Goal: Information Seeking & Learning: Learn about a topic

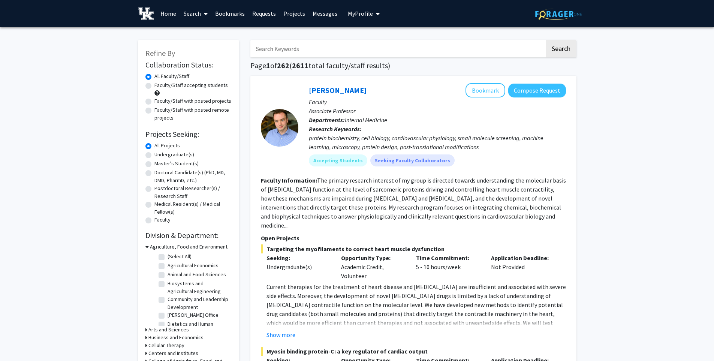
click at [184, 155] on label "Undergraduate(s)" at bounding box center [174, 155] width 40 height 8
click at [159, 155] on input "Undergraduate(s)" at bounding box center [156, 153] width 5 height 5
radio input "true"
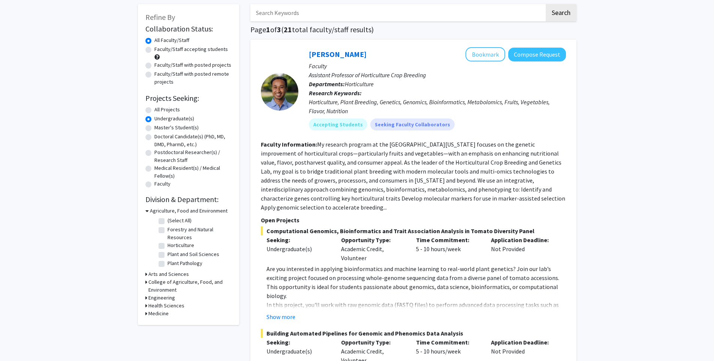
scroll to position [37, 0]
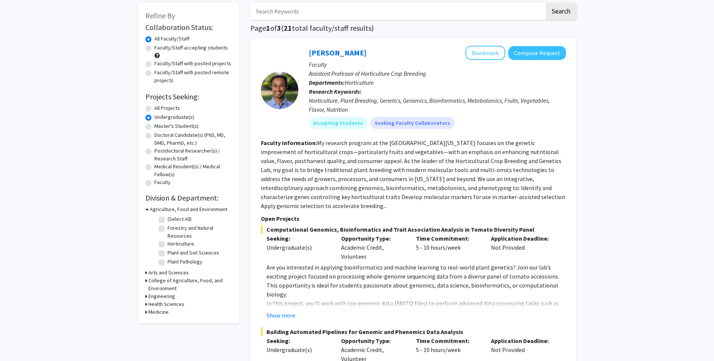
click at [146, 271] on icon at bounding box center [146, 273] width 2 height 8
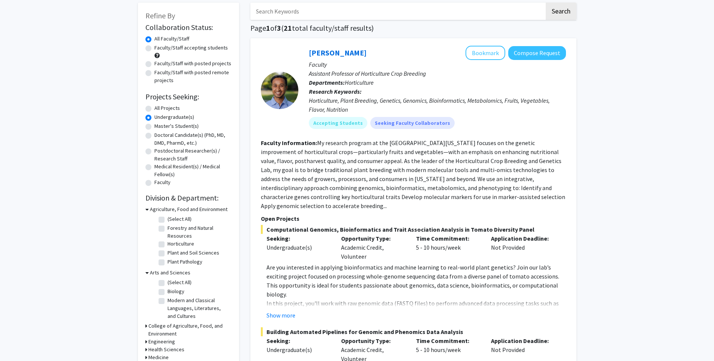
click at [168, 291] on label "Biology" at bounding box center [176, 292] width 17 height 8
click at [168, 291] on input "Biology" at bounding box center [170, 290] width 5 height 5
checkbox input "true"
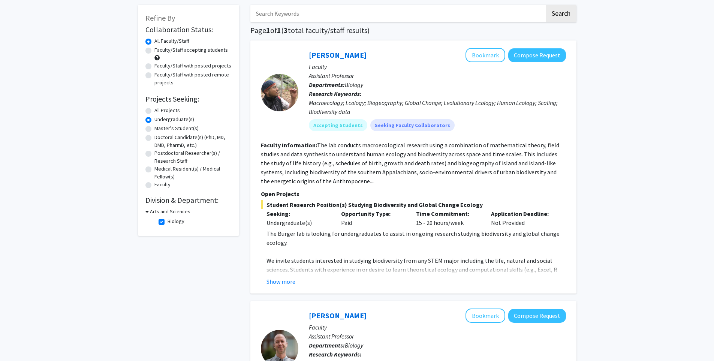
scroll to position [9, 0]
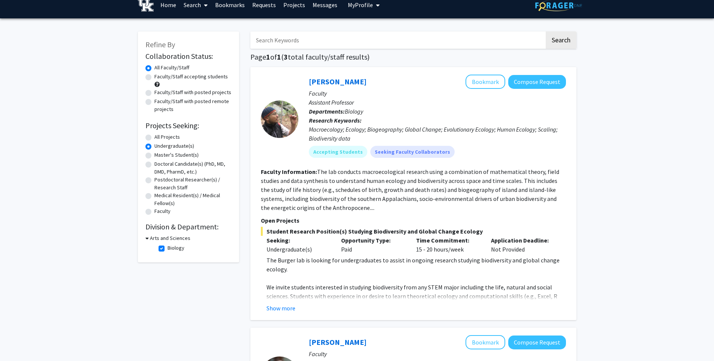
click at [159, 238] on h3 "Arts and Sciences" at bounding box center [170, 238] width 40 height 8
click at [159, 238] on h3 "Arts and Sciences" at bounding box center [168, 238] width 40 height 8
click at [168, 248] on label "Biology" at bounding box center [176, 248] width 17 height 8
click at [168, 248] on input "Biology" at bounding box center [170, 246] width 5 height 5
checkbox input "false"
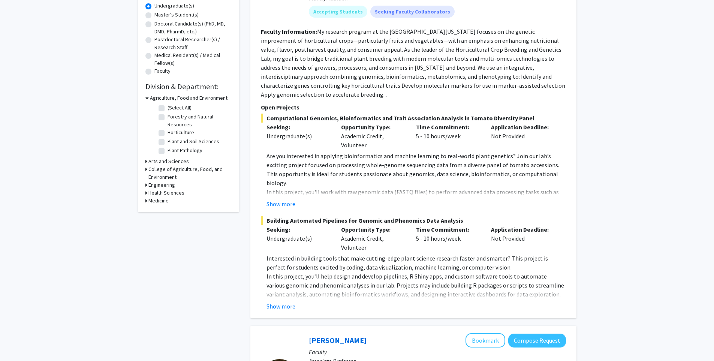
scroll to position [150, 0]
click at [147, 169] on div "College of Agriculture, Food, and Environment" at bounding box center [188, 172] width 86 height 16
click at [144, 167] on div "Refine By Collaboration Status: Collaboration Status All Faculty/Staff Collabor…" at bounding box center [188, 50] width 101 height 321
click at [146, 167] on icon at bounding box center [146, 168] width 2 height 8
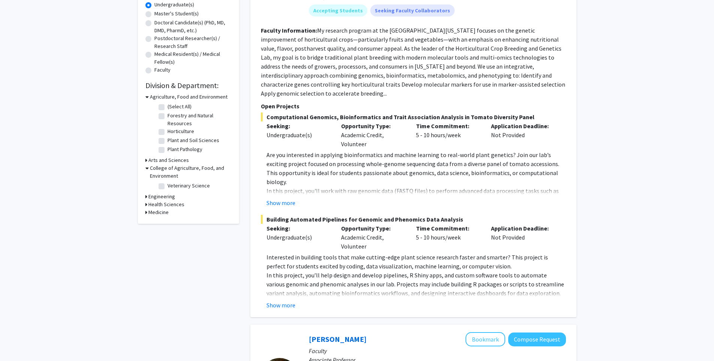
click at [146, 167] on icon at bounding box center [146, 168] width 3 height 8
click at [146, 184] on icon at bounding box center [146, 184] width 2 height 8
click at [146, 184] on icon at bounding box center [146, 184] width 3 height 8
click at [147, 189] on icon at bounding box center [146, 192] width 2 height 8
click at [146, 190] on icon at bounding box center [146, 192] width 3 height 8
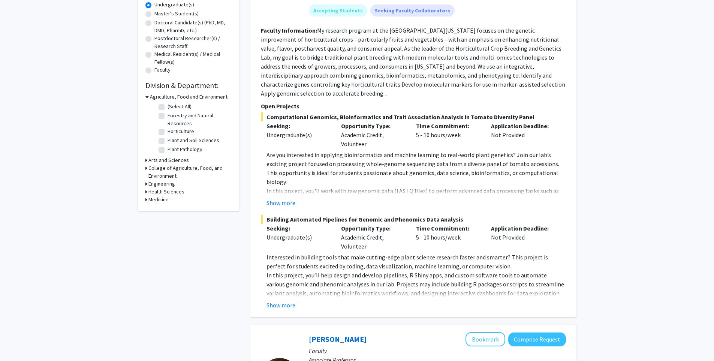
click at [146, 200] on icon at bounding box center [146, 200] width 2 height 8
click at [168, 220] on label "Microbiology, Immunology and Molecular Genetics" at bounding box center [199, 228] width 62 height 16
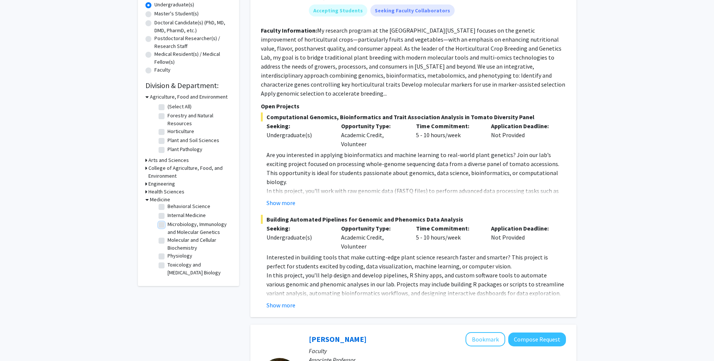
click at [168, 220] on input "Microbiology, Immunology and Molecular Genetics" at bounding box center [170, 222] width 5 height 5
checkbox input "true"
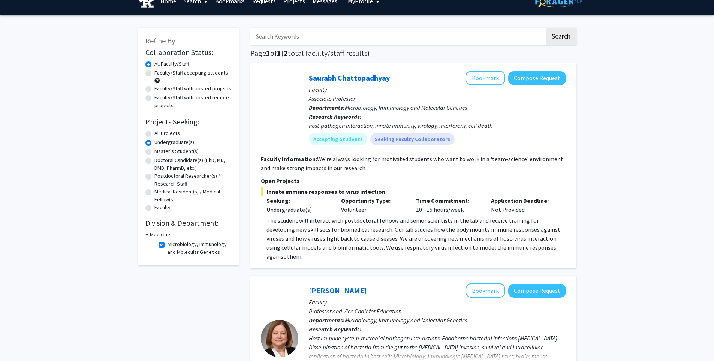
scroll to position [2, 0]
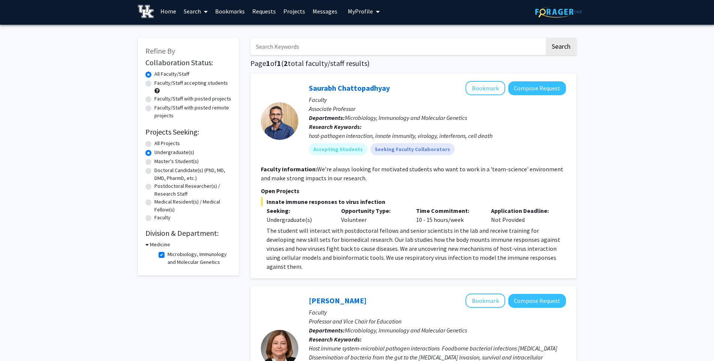
click at [168, 254] on label "Microbiology, Immunology and Molecular Genetics" at bounding box center [199, 258] width 62 height 16
click at [168, 254] on input "Microbiology, Immunology and Molecular Genetics" at bounding box center [170, 252] width 5 height 5
checkbox input "false"
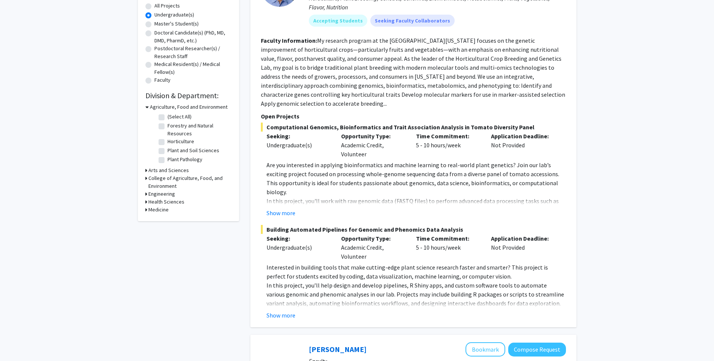
scroll to position [150, 0]
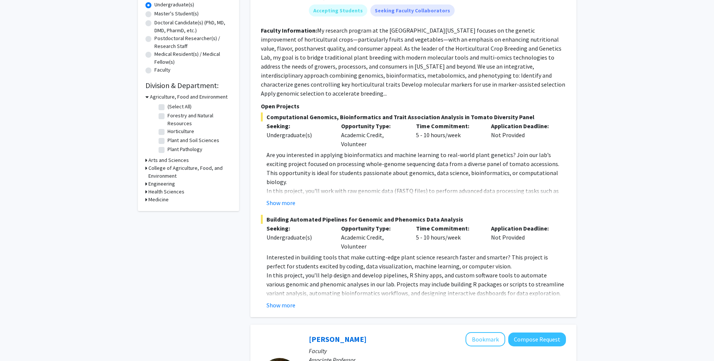
click at [146, 199] on icon at bounding box center [146, 200] width 2 height 8
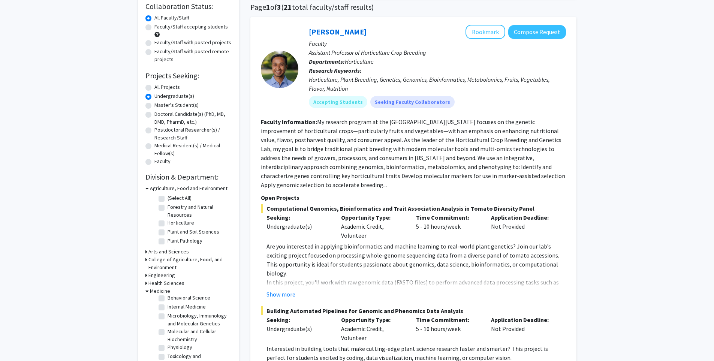
scroll to position [0, 0]
